Goal: Information Seeking & Learning: Learn about a topic

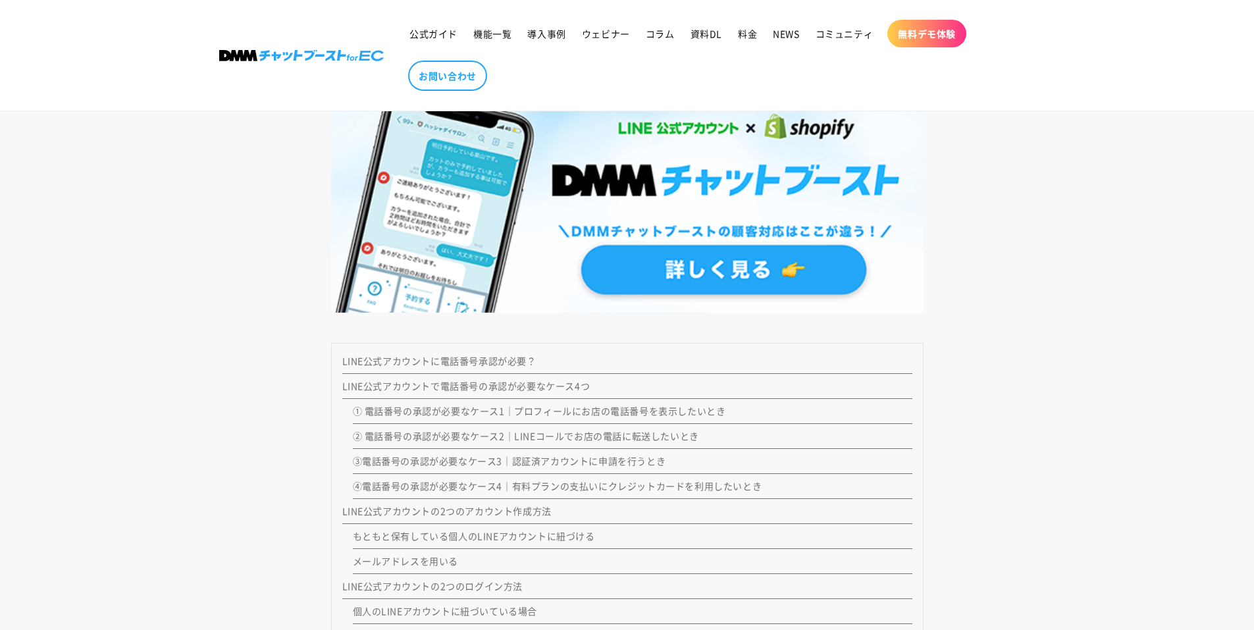
scroll to position [502, 0]
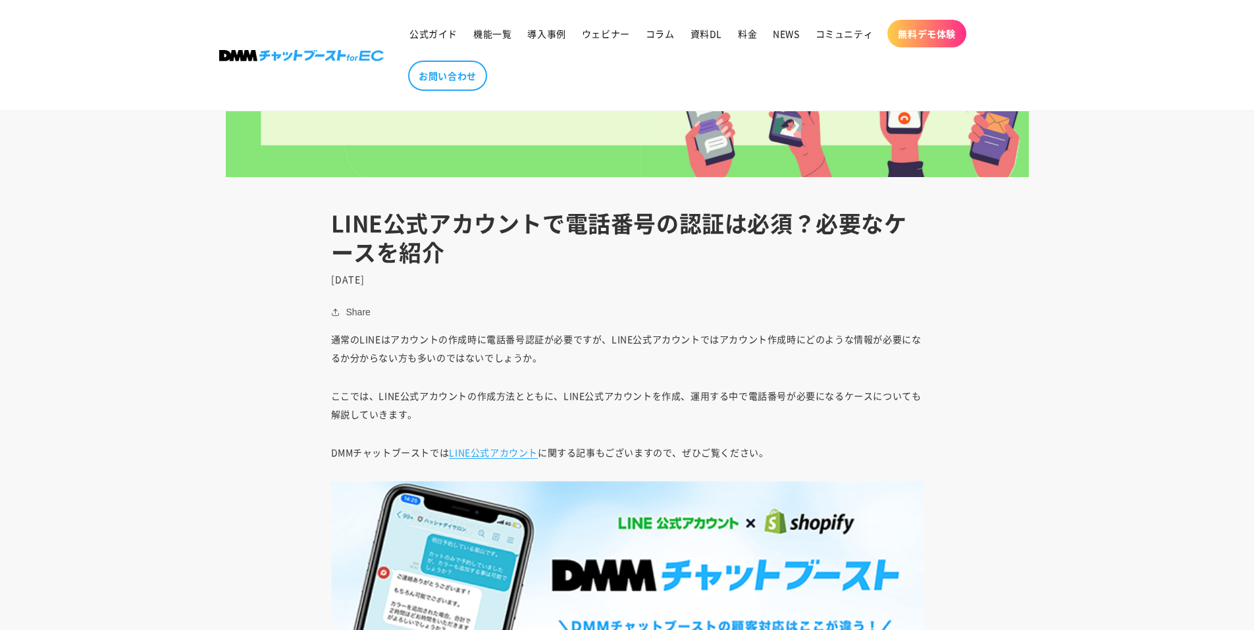
drag, startPoint x: 1078, startPoint y: 331, endPoint x: 1069, endPoint y: 347, distance: 18.3
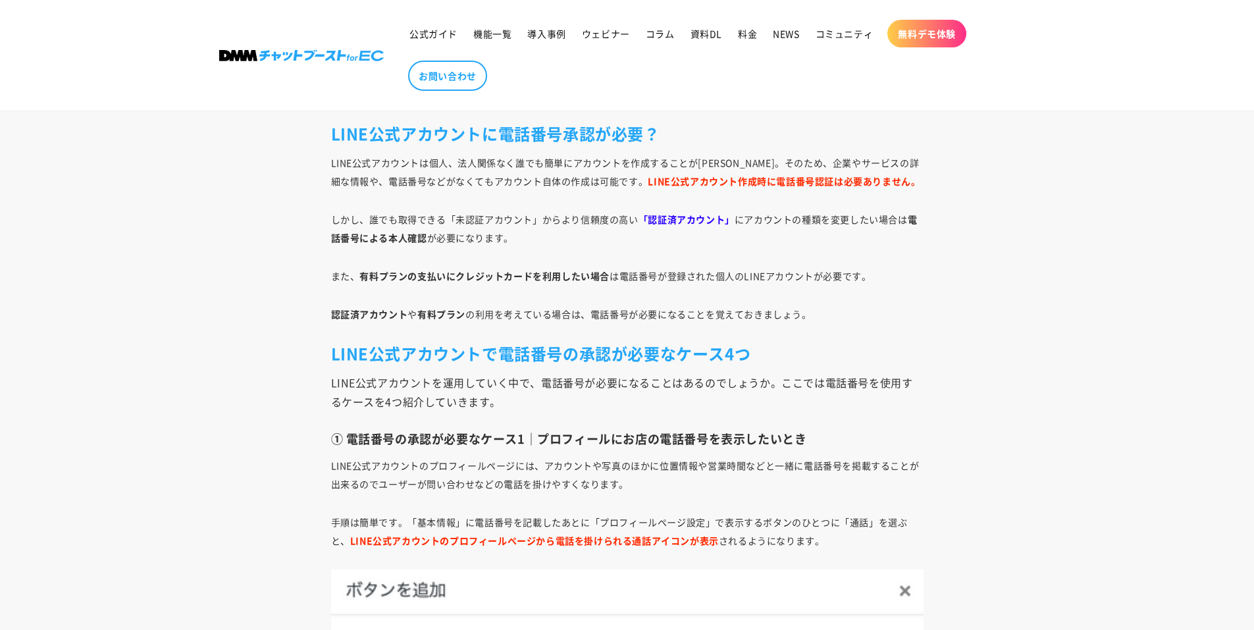
scroll to position [1489, 0]
drag, startPoint x: 813, startPoint y: 238, endPoint x: 801, endPoint y: 213, distance: 27.4
click at [801, 213] on p "しかし、誰でも取得できる「未認証アカウント」からより信頼度の高い 「認証済アカウント」 にアカウントの種類を変更したい場合は 電話番号による本人確認 が必要に…" at bounding box center [627, 227] width 592 height 37
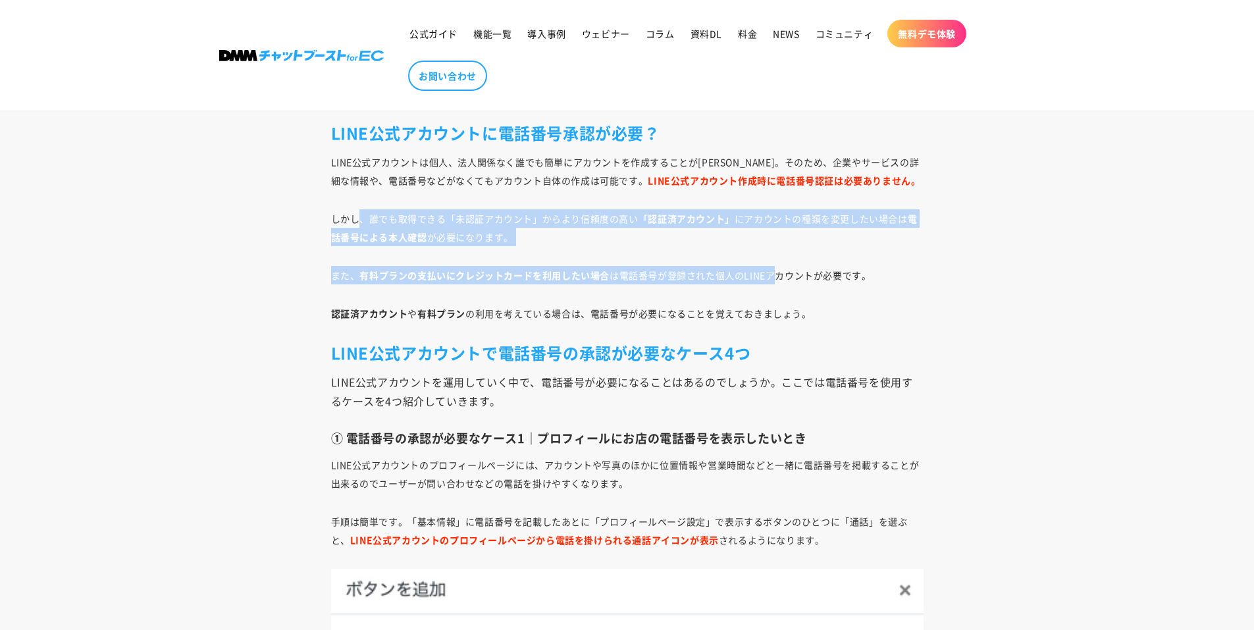
drag, startPoint x: 361, startPoint y: 198, endPoint x: 773, endPoint y: 266, distance: 417.5
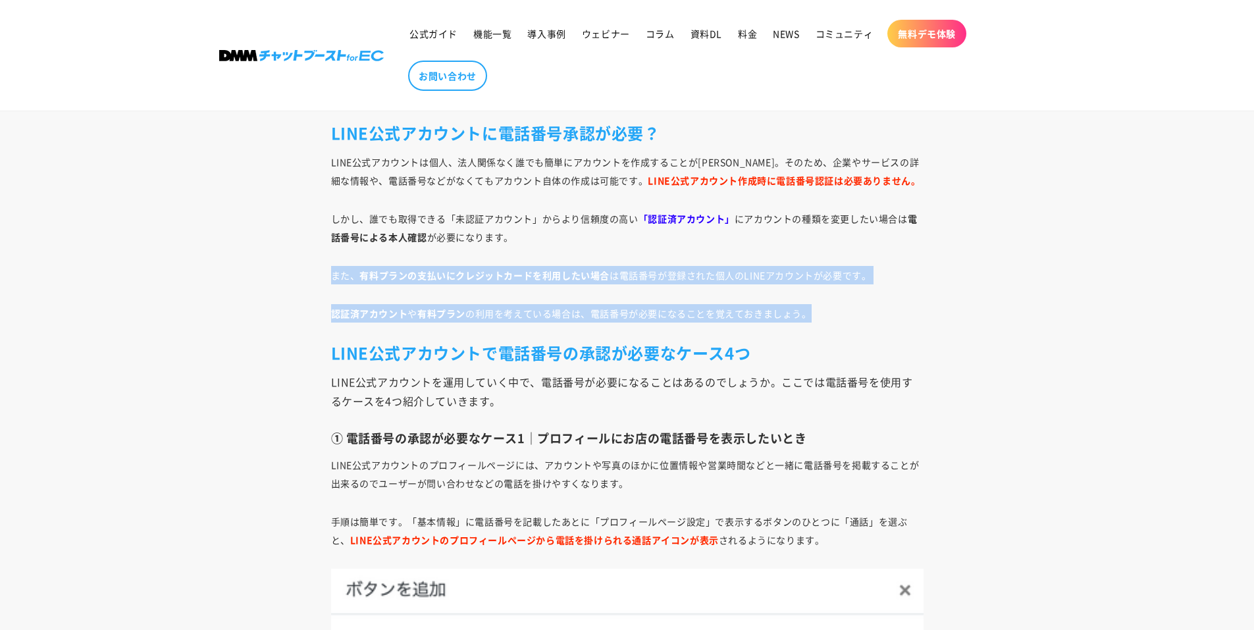
drag, startPoint x: 736, startPoint y: 307, endPoint x: 847, endPoint y: 307, distance: 111.2
